Goal: Task Accomplishment & Management: Manage account settings

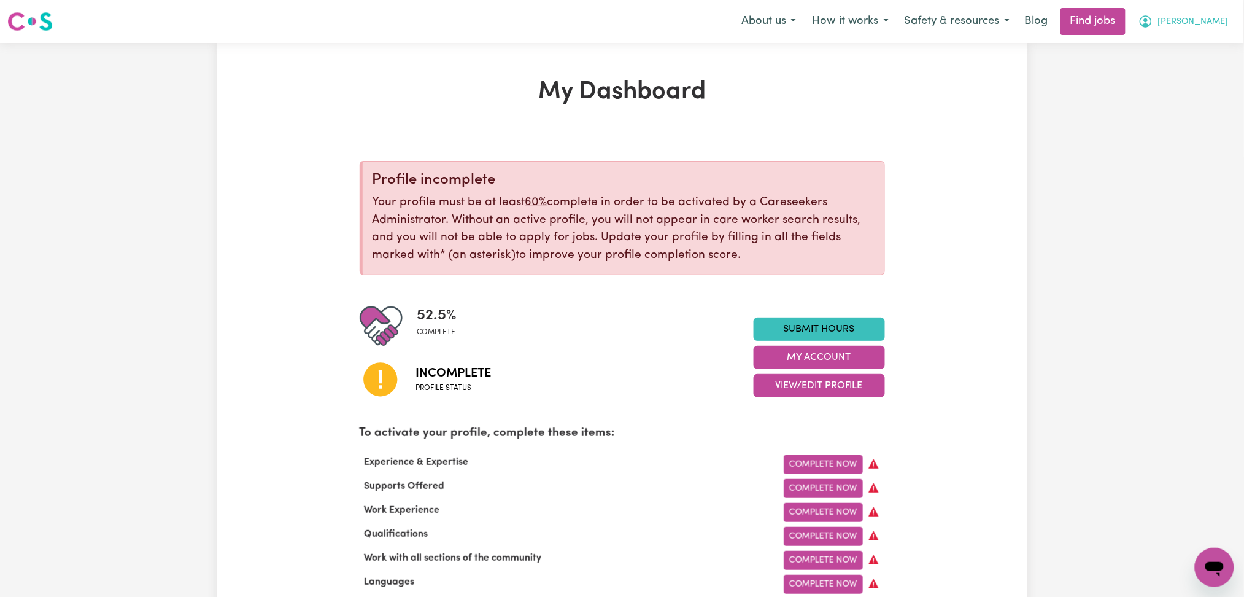
drag, startPoint x: 1216, startPoint y: 19, endPoint x: 1201, endPoint y: 28, distance: 17.6
click at [1215, 19] on span "[PERSON_NAME]" at bounding box center [1193, 22] width 71 height 14
click at [1185, 99] on link "Logout" at bounding box center [1187, 93] width 97 height 23
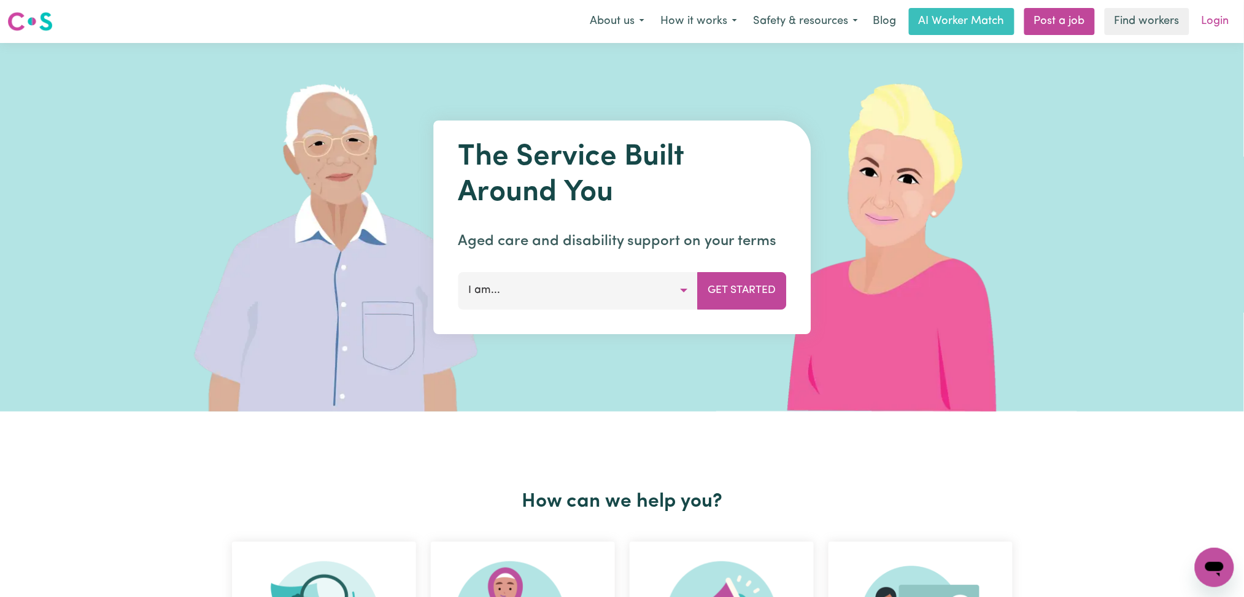
click at [1203, 28] on link "Login" at bounding box center [1215, 21] width 42 height 27
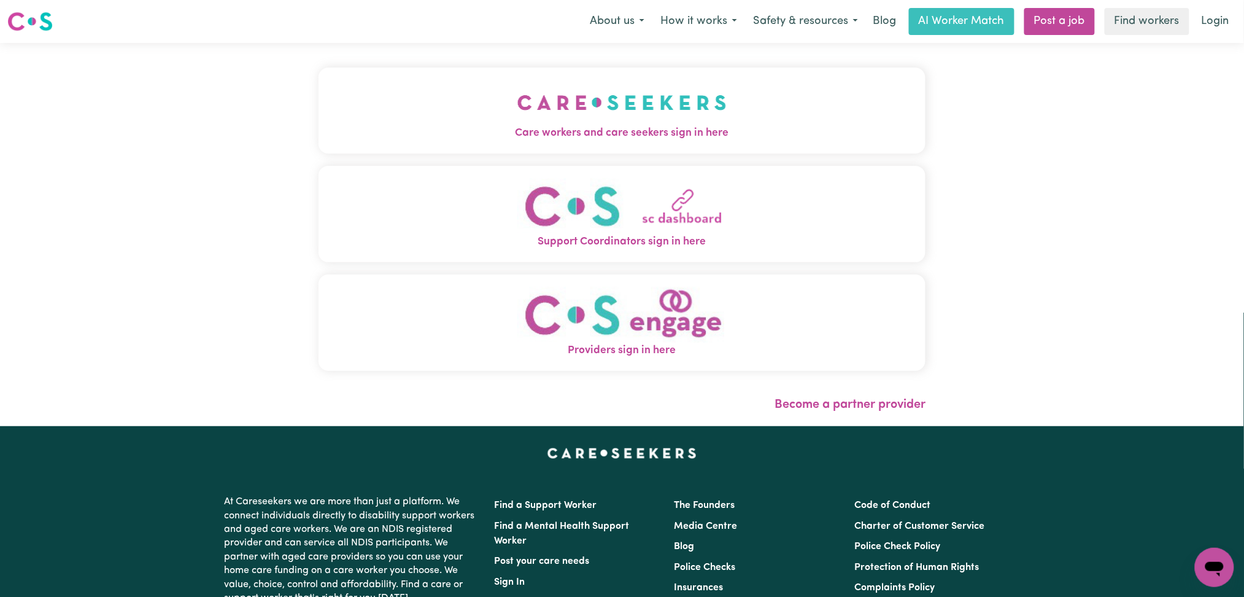
click at [531, 220] on img "Support Coordinators sign in here" at bounding box center [621, 206] width 209 height 56
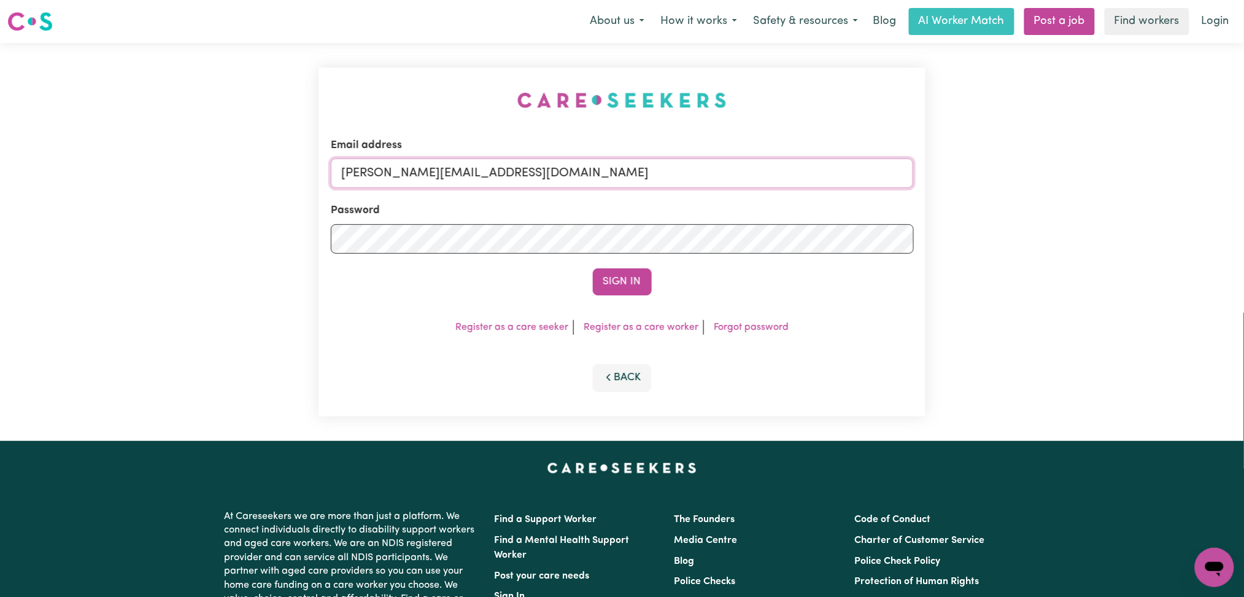
click at [512, 177] on input "[PERSON_NAME][EMAIL_ADDRESS][DOMAIN_NAME]" at bounding box center [622, 172] width 583 height 29
drag, startPoint x: 405, startPoint y: 166, endPoint x: 772, endPoint y: 166, distance: 367.0
click at [772, 166] on input "Superuser~[EMAIL_ADDRESS][DOMAIN_NAME]" at bounding box center [622, 172] width 583 height 29
type input "Superuser~[PERSON_NAME][EMAIL_ADDRESS][PERSON_NAME][DOMAIN_NAME]"
click at [631, 276] on button "Sign In" at bounding box center [622, 281] width 59 height 27
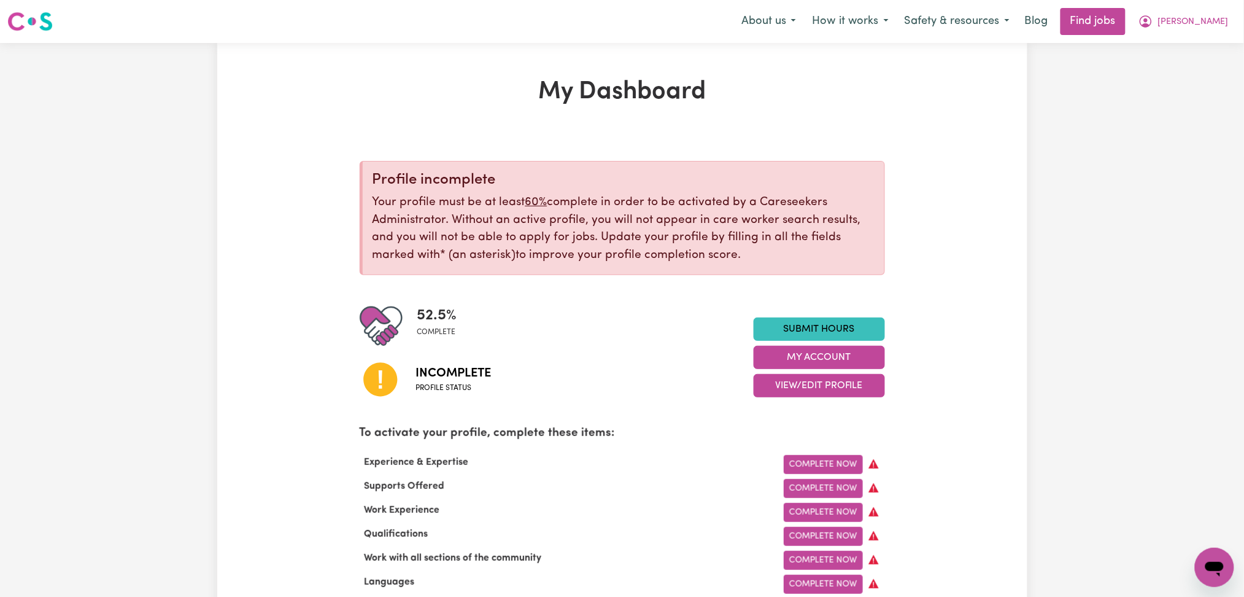
scroll to position [82, 0]
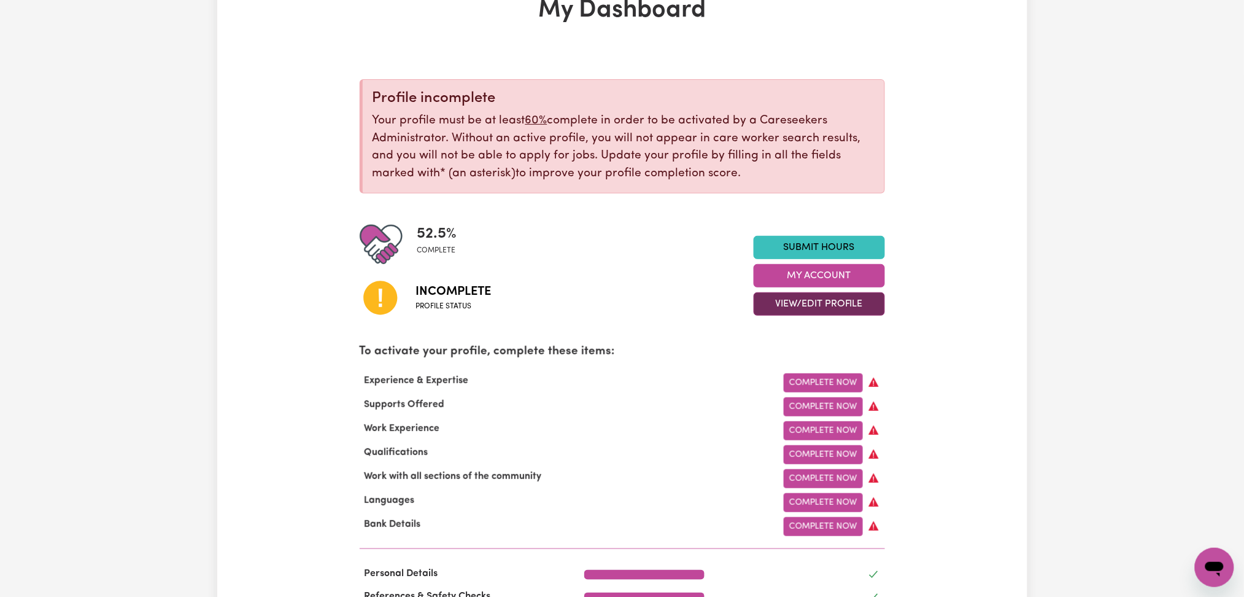
drag, startPoint x: 821, startPoint y: 302, endPoint x: 803, endPoint y: 309, distance: 19.8
click at [821, 302] on button "View/Edit Profile" at bounding box center [819, 303] width 131 height 23
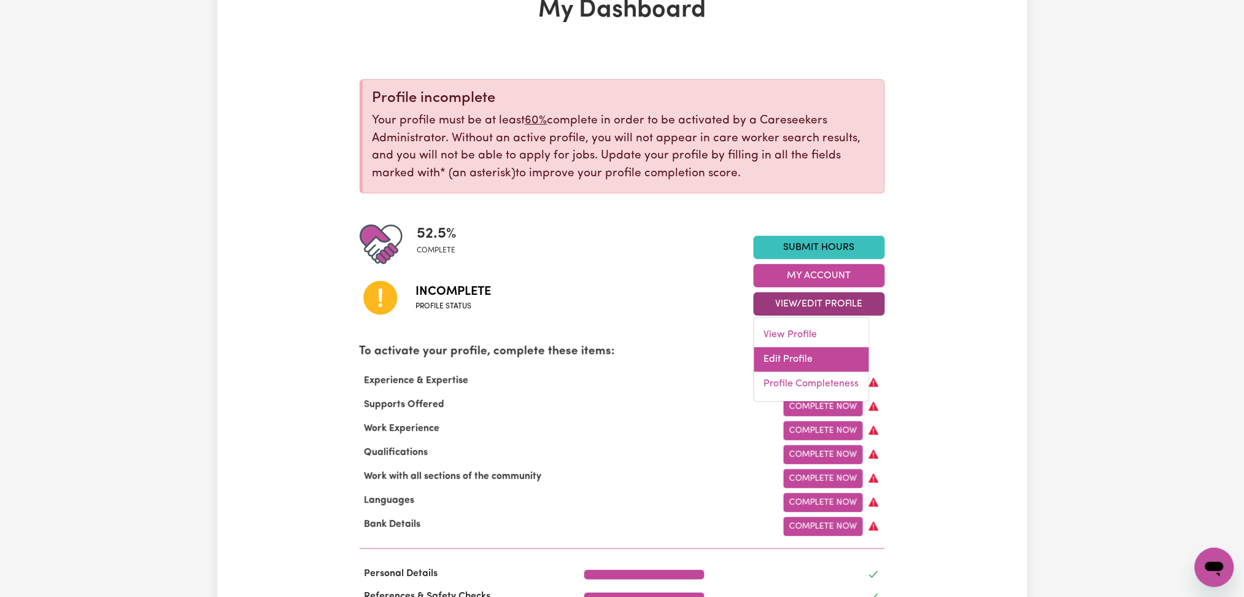
click at [778, 358] on link "Edit Profile" at bounding box center [811, 359] width 115 height 25
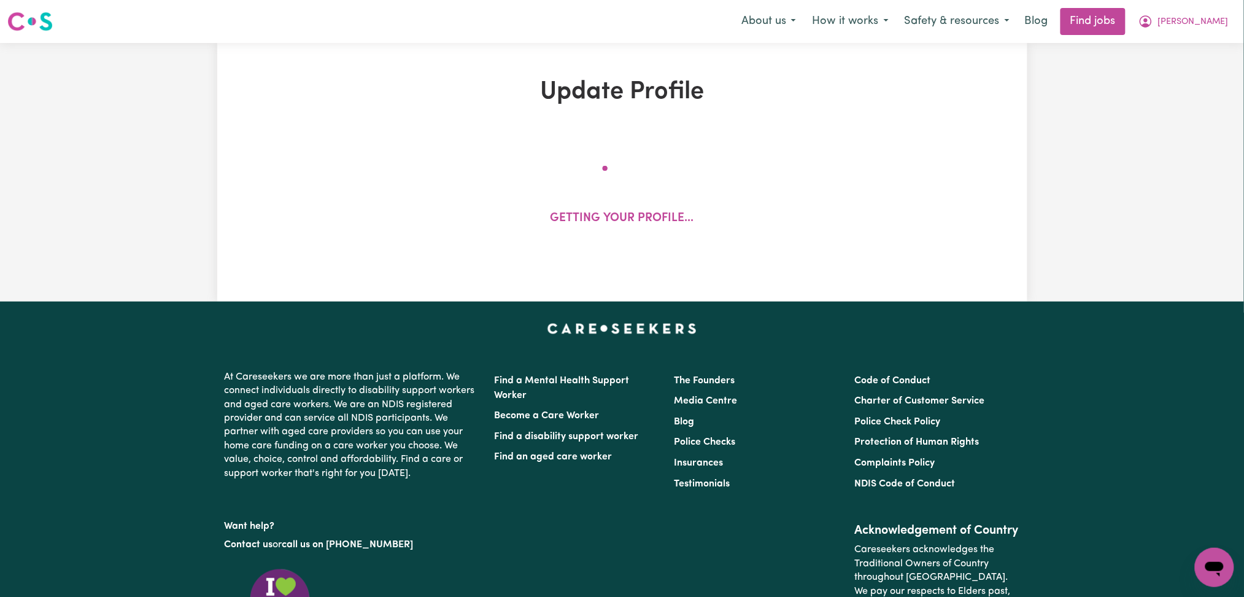
select select "[DEMOGRAPHIC_DATA]"
select select "[DEMOGRAPHIC_DATA] Citizen"
select select "Studying a healthcare related degree or qualification"
select select "70"
select select "85"
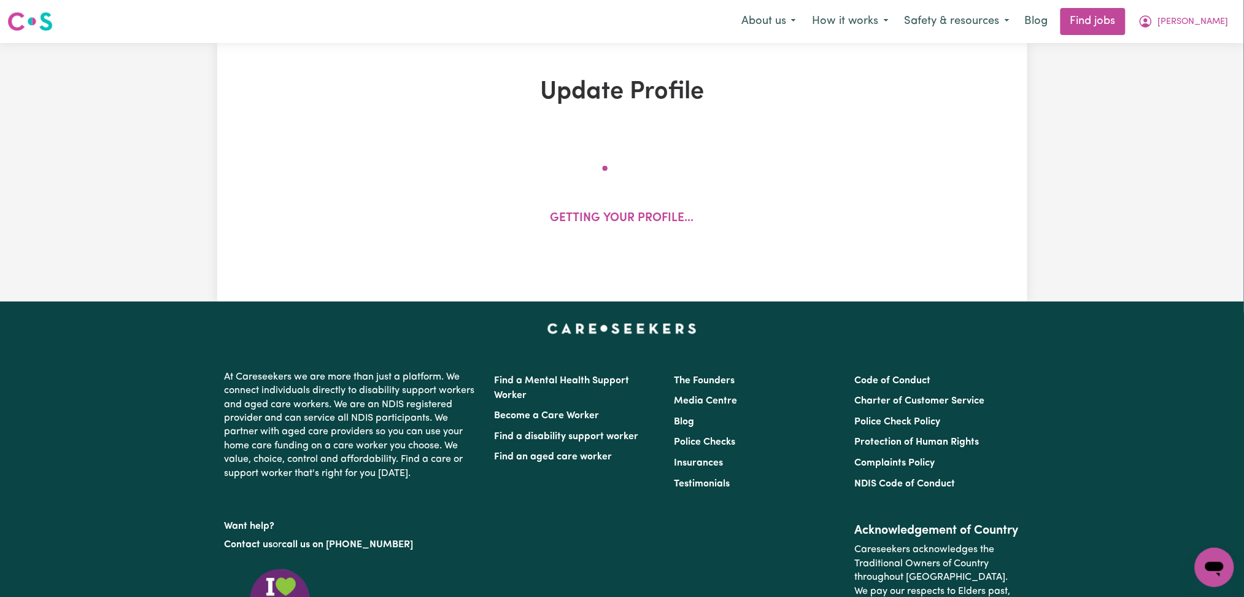
select select "100"
select select "120"
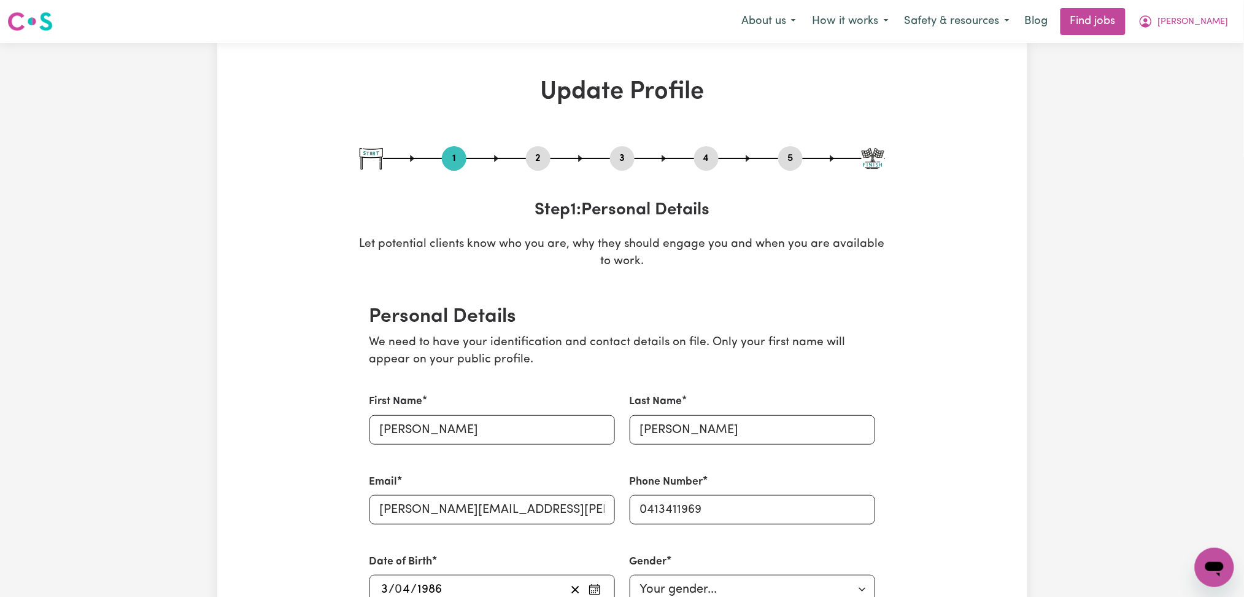
click at [547, 152] on button "2" at bounding box center [538, 158] width 25 height 16
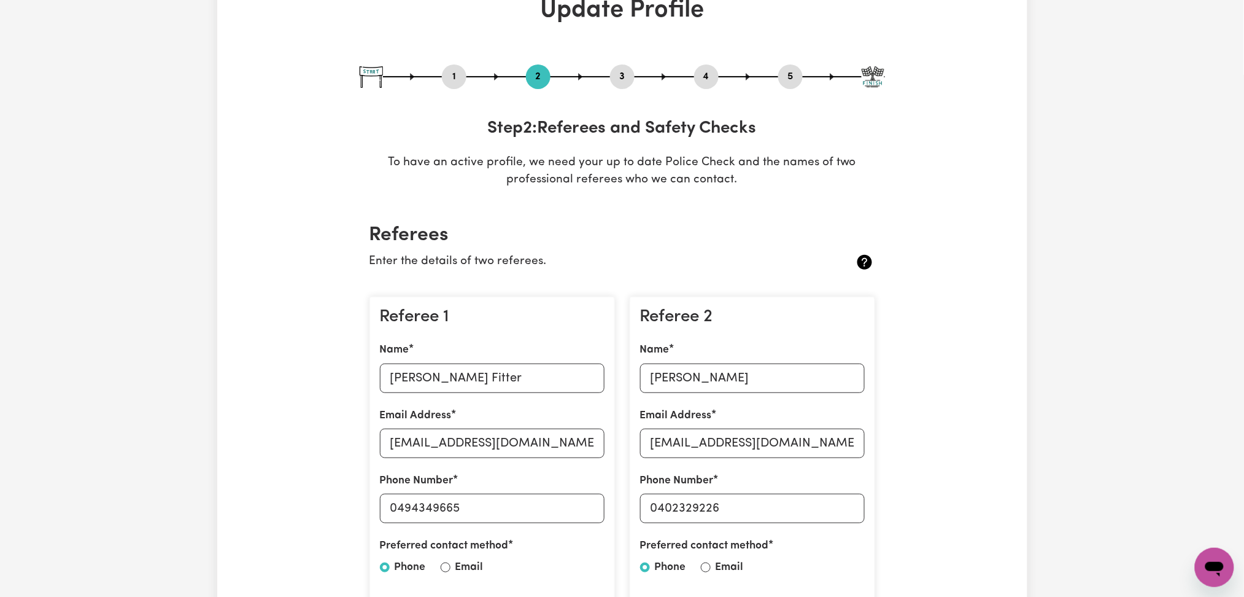
scroll to position [163, 0]
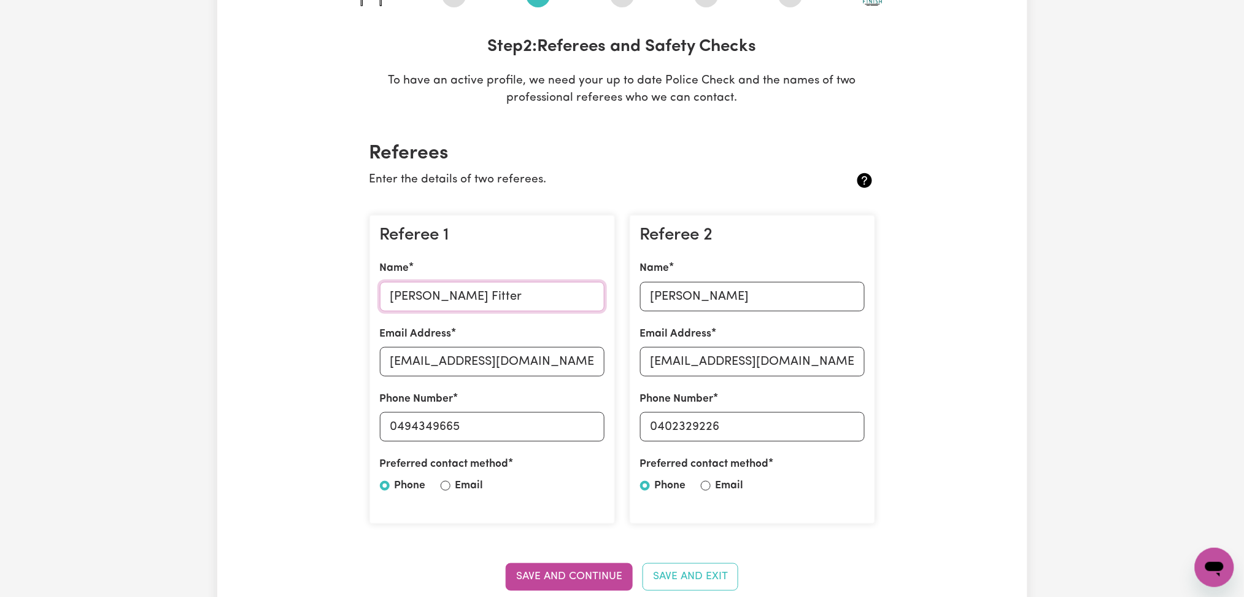
click at [455, 287] on input "[PERSON_NAME] Fitter" at bounding box center [492, 296] width 225 height 29
click at [722, 319] on div "Referee 2 Name [PERSON_NAME] Email Address [EMAIL_ADDRESS][DOMAIN_NAME] Phone N…" at bounding box center [753, 369] width 246 height 309
click at [516, 376] on div "Email Address [EMAIL_ADDRESS][DOMAIN_NAME]" at bounding box center [492, 351] width 225 height 50
click at [513, 357] on input "[EMAIL_ADDRESS][DOMAIN_NAME]" at bounding box center [492, 361] width 225 height 29
click at [820, 345] on div "Email Address [EMAIL_ADDRESS][DOMAIN_NAME]" at bounding box center [752, 351] width 225 height 50
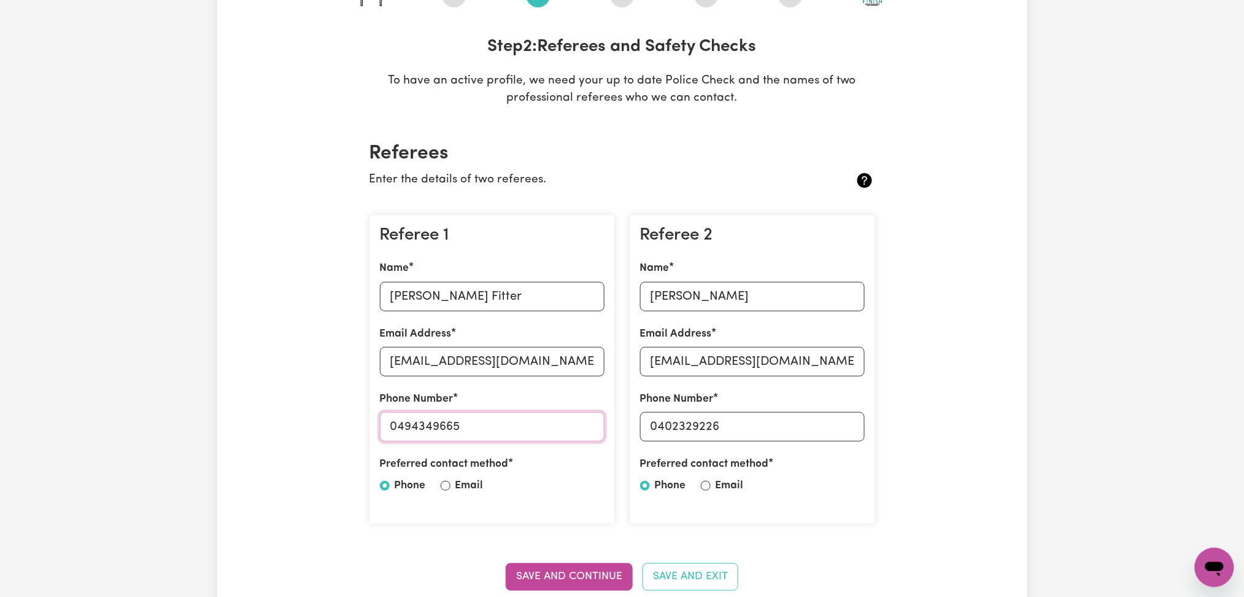
drag, startPoint x: 395, startPoint y: 424, endPoint x: 524, endPoint y: 424, distance: 128.3
click at [524, 424] on input "0494349665" at bounding box center [492, 426] width 225 height 29
click at [721, 293] on input "[PERSON_NAME]" at bounding box center [752, 296] width 225 height 29
click at [717, 355] on input "[EMAIL_ADDRESS][DOMAIN_NAME]" at bounding box center [752, 361] width 225 height 29
drag, startPoint x: 733, startPoint y: 407, endPoint x: 688, endPoint y: 411, distance: 45.0
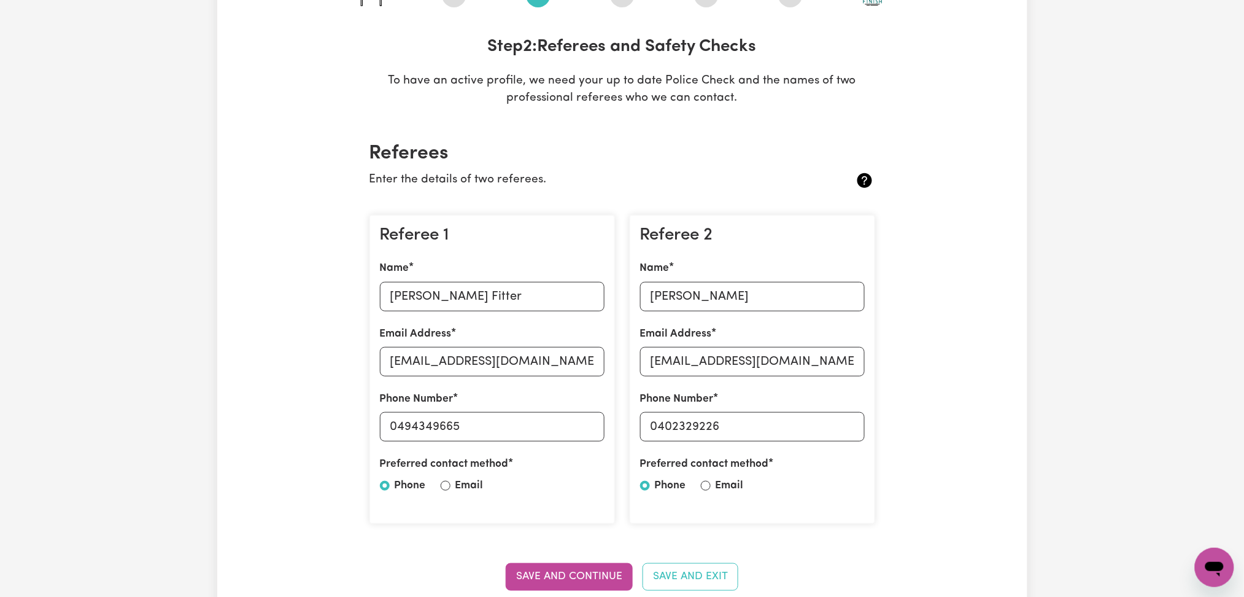
click at [733, 407] on div "Phone Number [PHONE_NUMBER]" at bounding box center [752, 416] width 225 height 50
drag, startPoint x: 659, startPoint y: 423, endPoint x: 819, endPoint y: 423, distance: 160.2
click at [819, 423] on input "0402329226" at bounding box center [752, 426] width 225 height 29
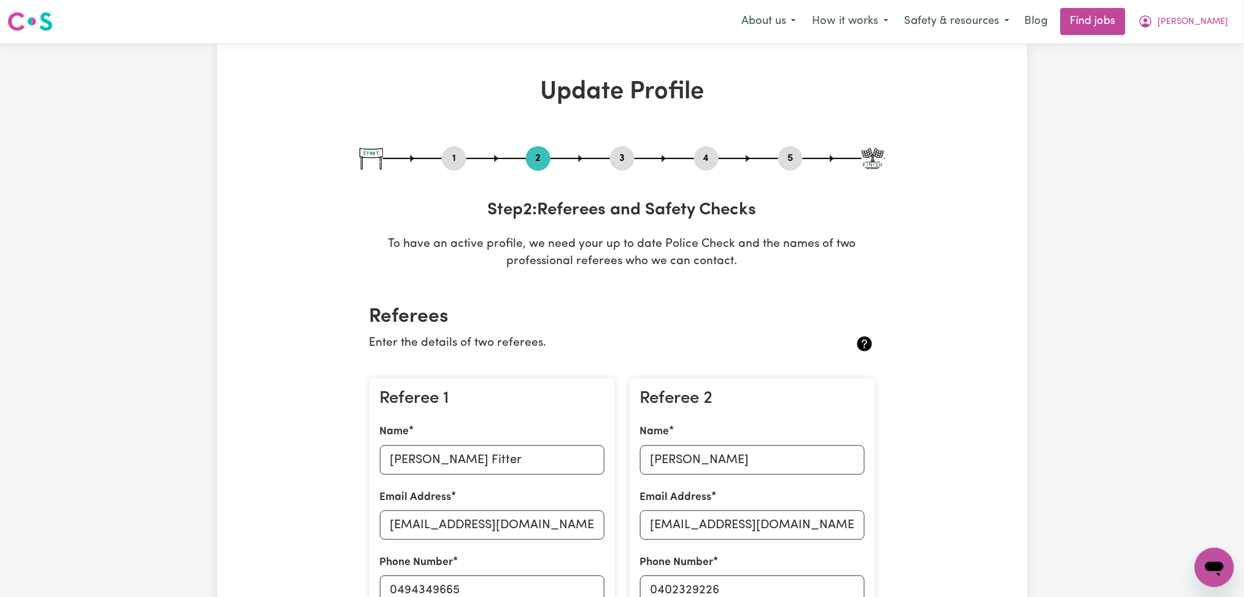
drag, startPoint x: 772, startPoint y: 165, endPoint x: 780, endPoint y: 162, distance: 9.1
click at [777, 165] on div "1 2 3 4 5" at bounding box center [622, 158] width 525 height 25
click at [780, 162] on button "5" at bounding box center [790, 158] width 25 height 16
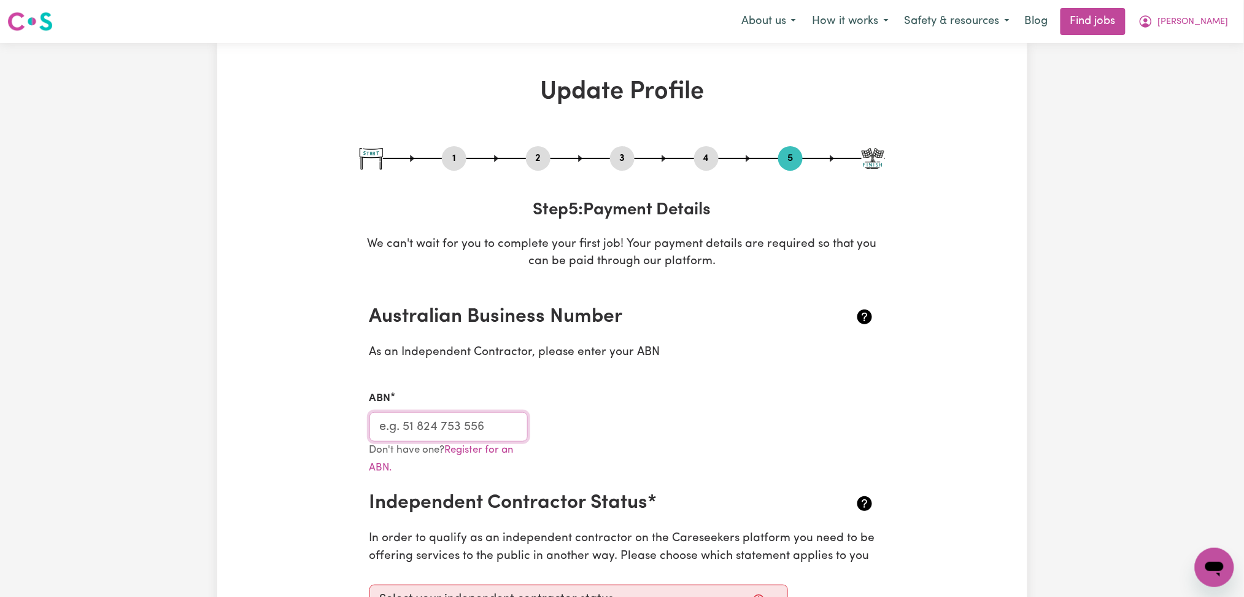
click at [470, 428] on input "ABN" at bounding box center [449, 426] width 159 height 29
click at [1215, 31] on button "[PERSON_NAME]" at bounding box center [1184, 22] width 106 height 26
click at [1192, 71] on link "My Dashboard" at bounding box center [1187, 70] width 97 height 23
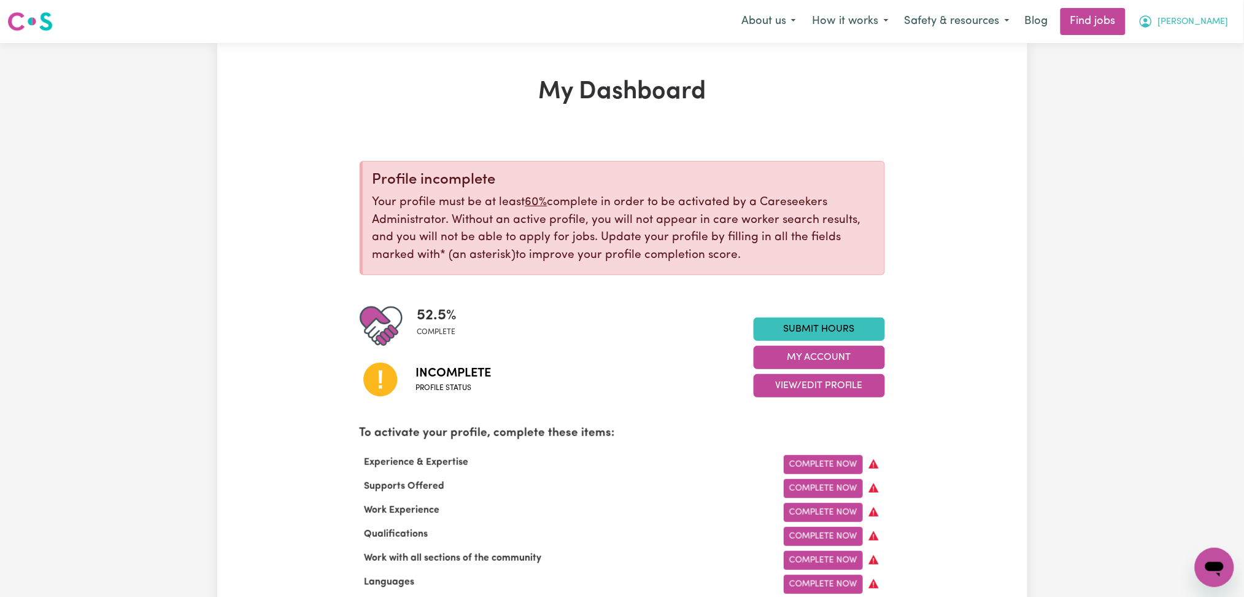
click at [1215, 27] on span "[PERSON_NAME]" at bounding box center [1193, 22] width 71 height 14
click at [1186, 89] on link "Logout" at bounding box center [1187, 93] width 97 height 23
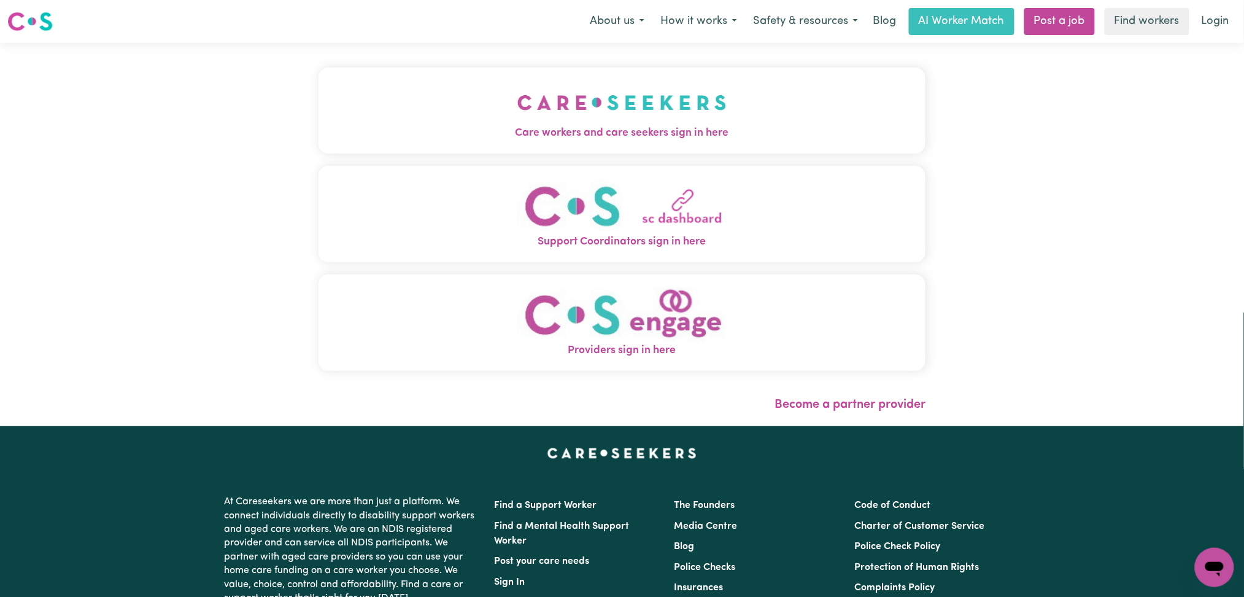
click at [556, 106] on img "Care workers and care seekers sign in here" at bounding box center [621, 102] width 209 height 45
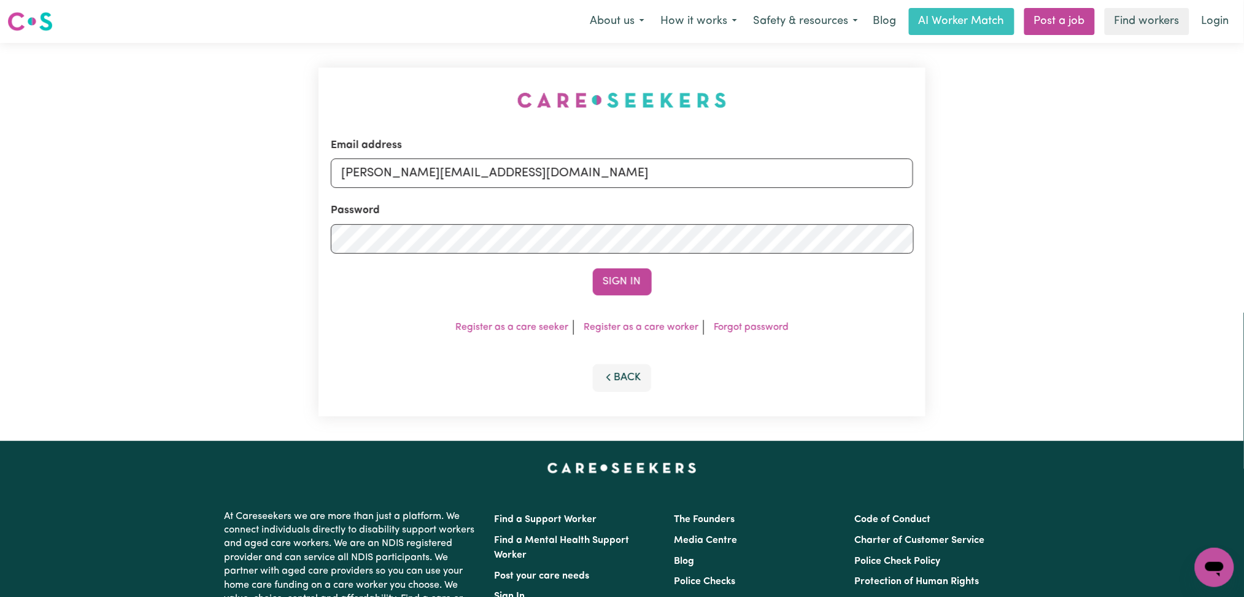
click at [472, 195] on form "Email address [PERSON_NAME][EMAIL_ADDRESS][DOMAIN_NAME] Password Sign In" at bounding box center [622, 216] width 583 height 158
click at [454, 160] on input "[PERSON_NAME][EMAIL_ADDRESS][DOMAIN_NAME]" at bounding box center [622, 172] width 583 height 29
drag, startPoint x: 406, startPoint y: 167, endPoint x: 772, endPoint y: 182, distance: 366.1
click at [829, 167] on input "Superuser~[EMAIL_ADDRESS][DOMAIN_NAME]" at bounding box center [622, 172] width 583 height 29
type input "Superuser~[EMAIL_ADDRESS][DOMAIN_NAME]"
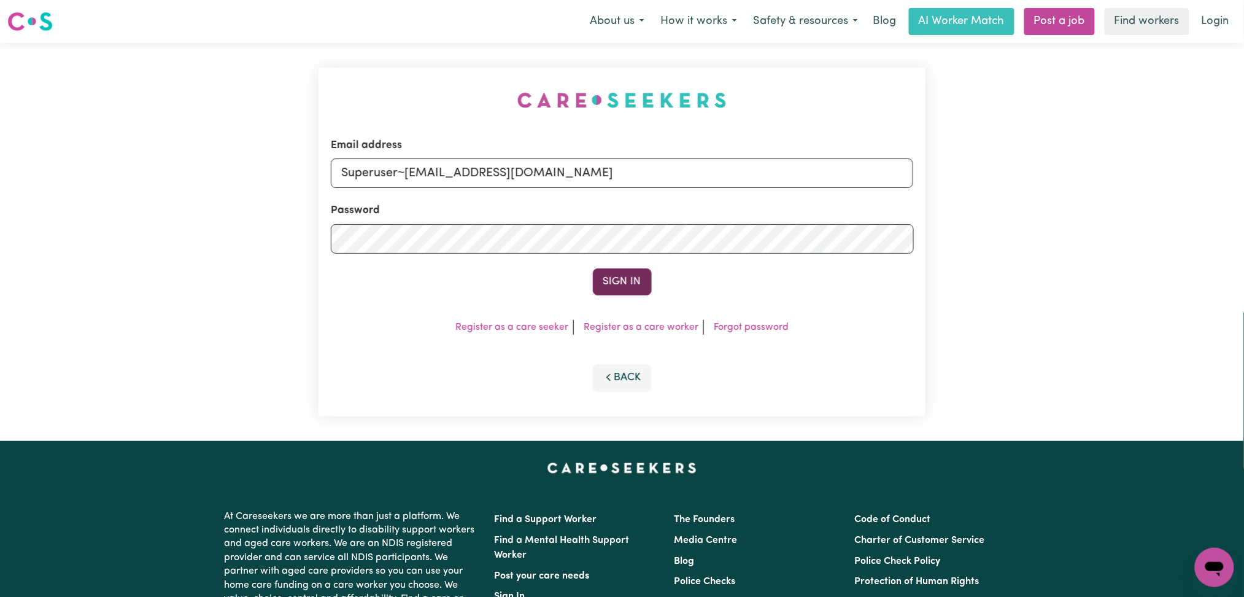
click at [627, 287] on button "Sign In" at bounding box center [622, 281] width 59 height 27
